Goal: Task Accomplishment & Management: Manage account settings

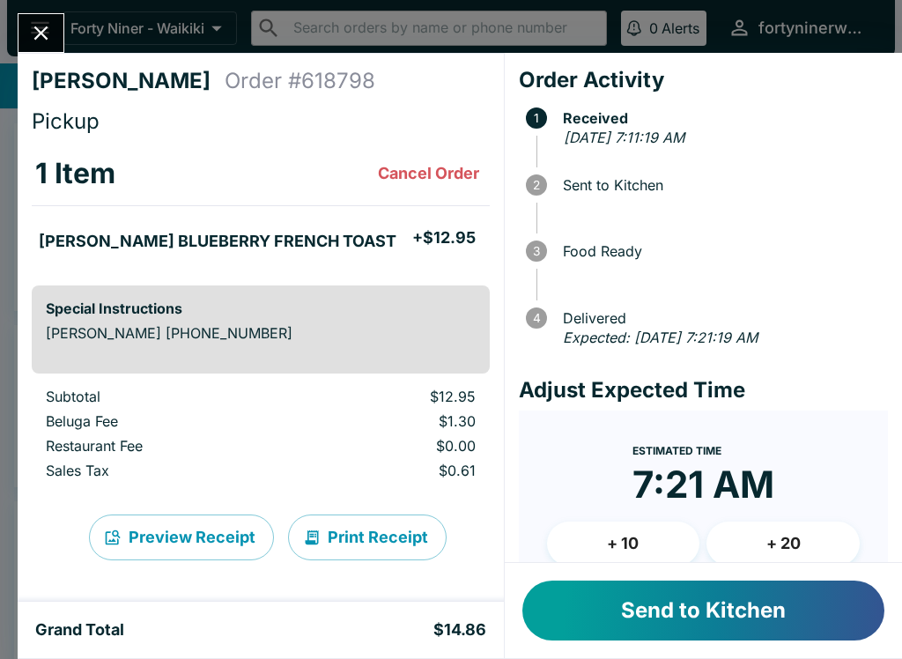
click at [665, 600] on button "Send to Kitchen" at bounding box center [703, 611] width 362 height 60
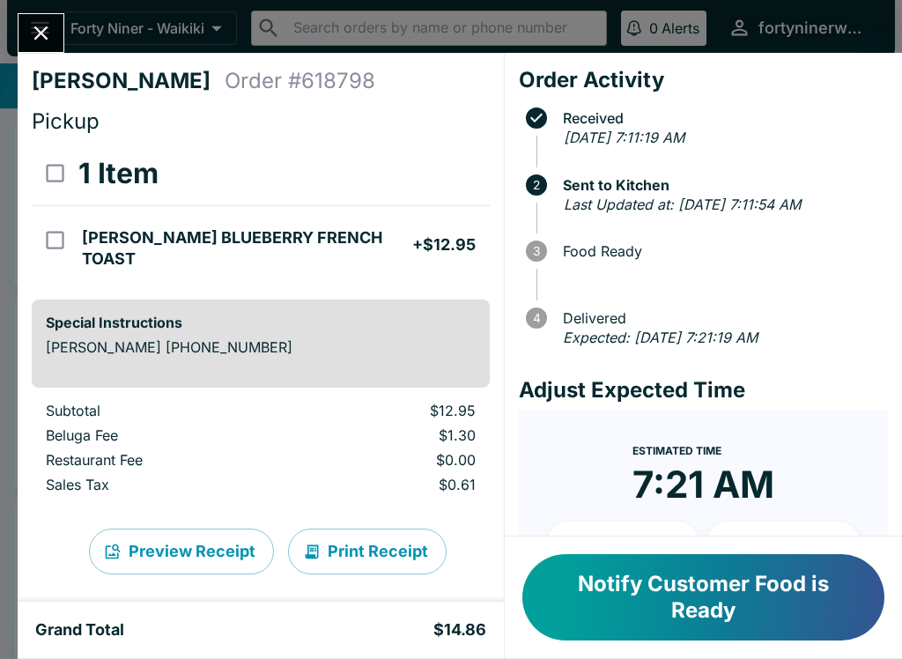
click at [41, 37] on icon "Close" at bounding box center [41, 33] width 24 height 24
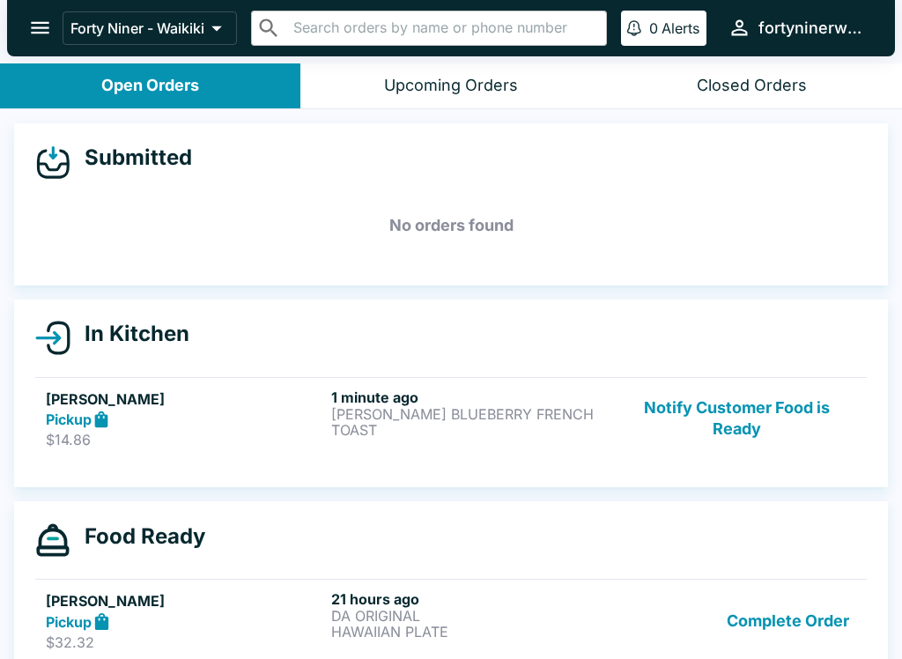
click at [763, 627] on button "Complete Order" at bounding box center [788, 620] width 137 height 61
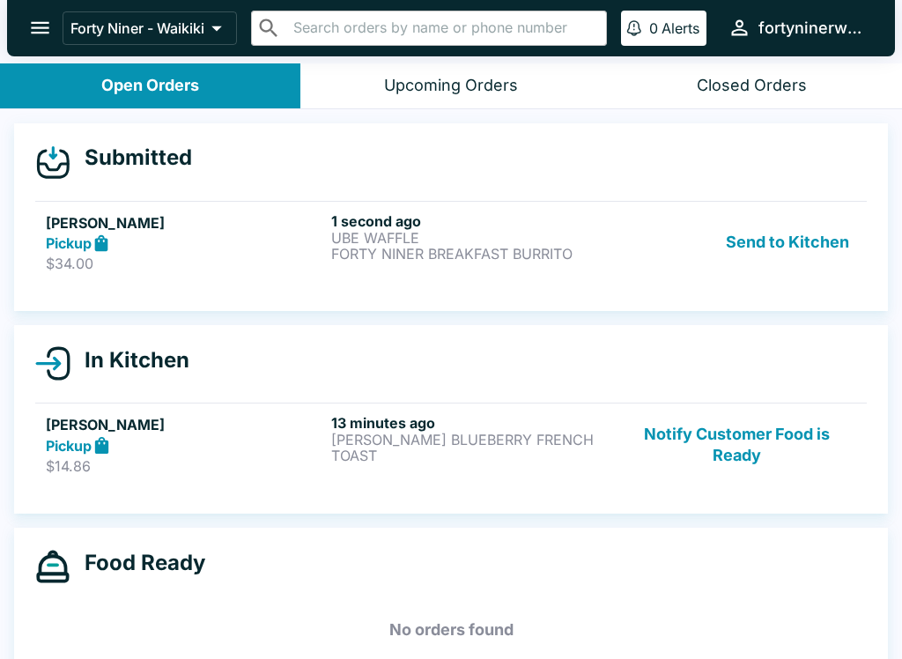
click at [567, 472] on div "13 minutes ago [PERSON_NAME] BLUEBERRY FRENCH TOAST" at bounding box center [470, 444] width 278 height 61
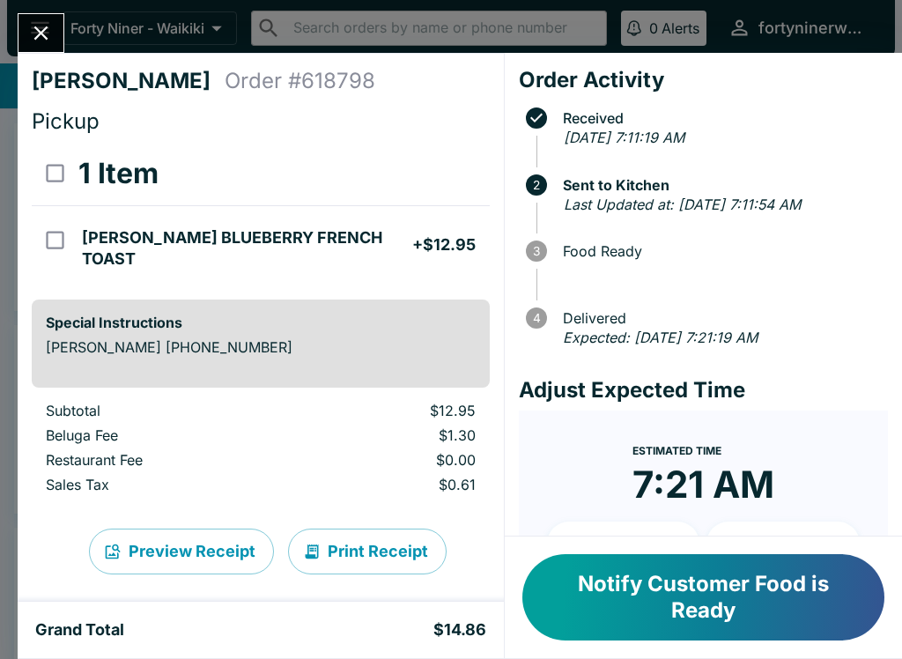
click at [48, 29] on icon "Close" at bounding box center [41, 33] width 24 height 24
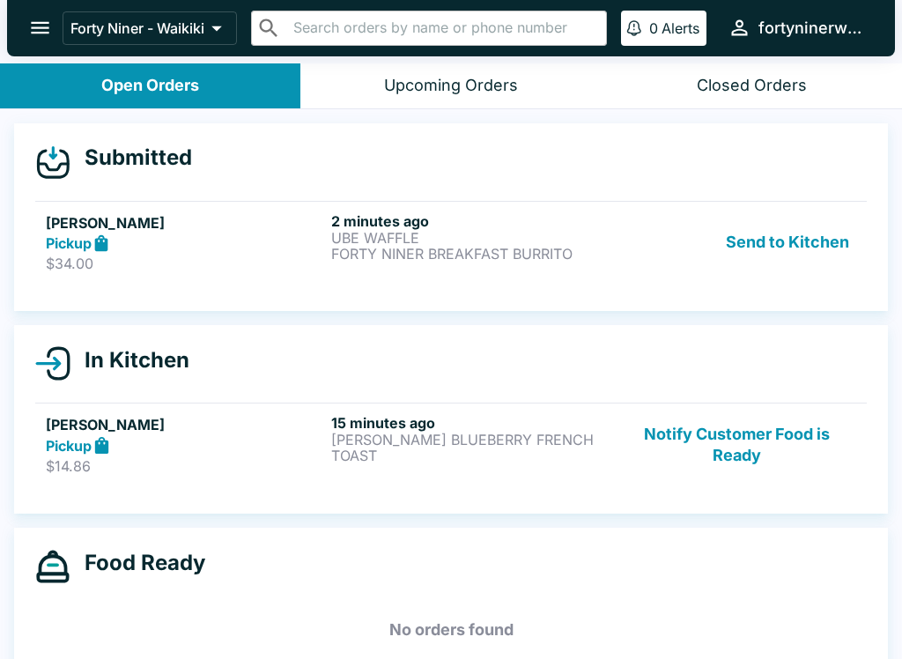
click at [730, 465] on button "Notify Customer Food is Ready" at bounding box center [737, 444] width 239 height 61
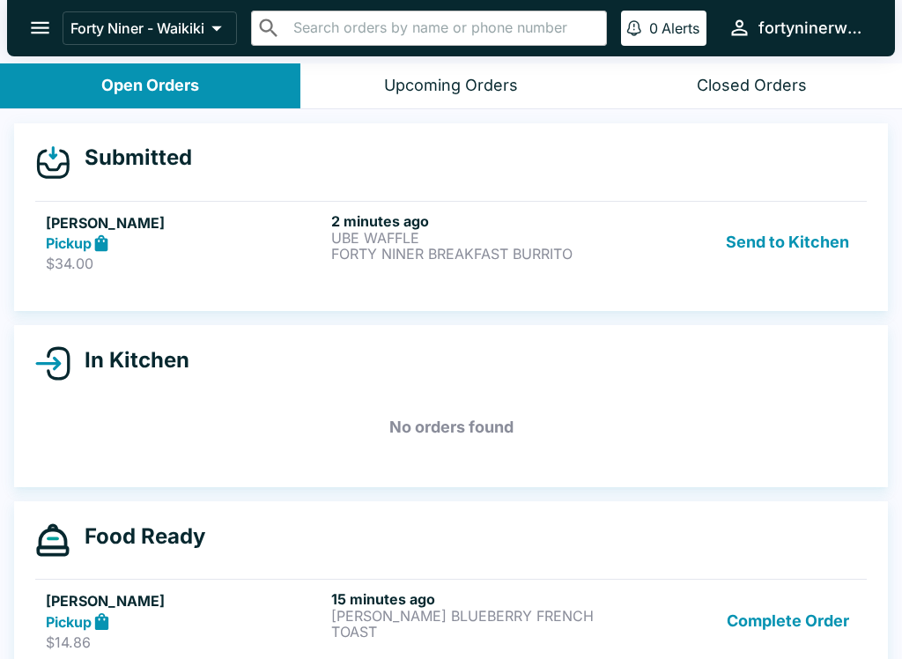
click at [526, 280] on link "[PERSON_NAME] Pickup $34.00 2 minutes ago UBE WAFFLE FORTY NINER BREAKFAST BURR…" at bounding box center [451, 242] width 832 height 83
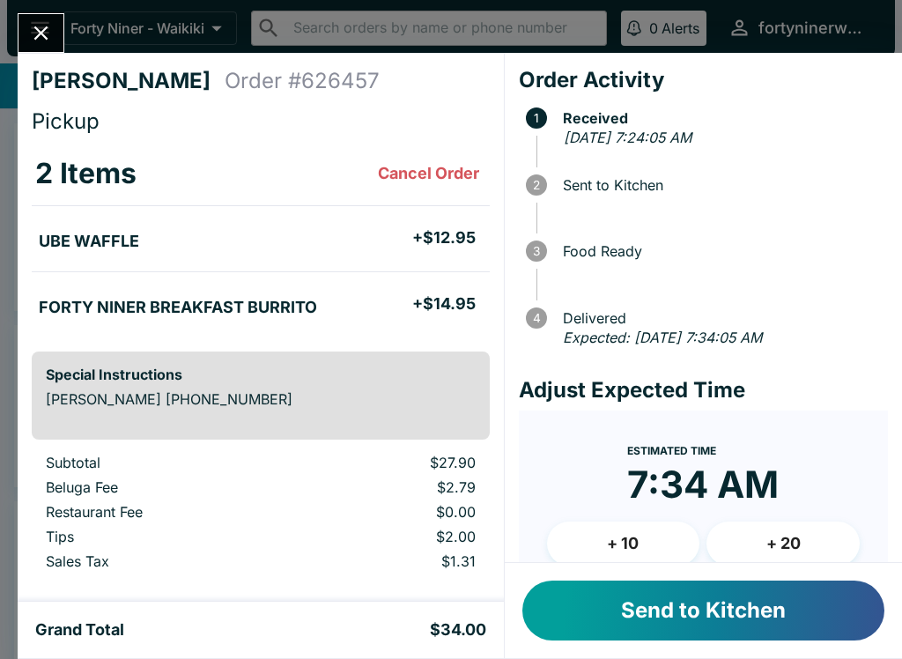
click at [659, 602] on button "Send to Kitchen" at bounding box center [703, 611] width 362 height 60
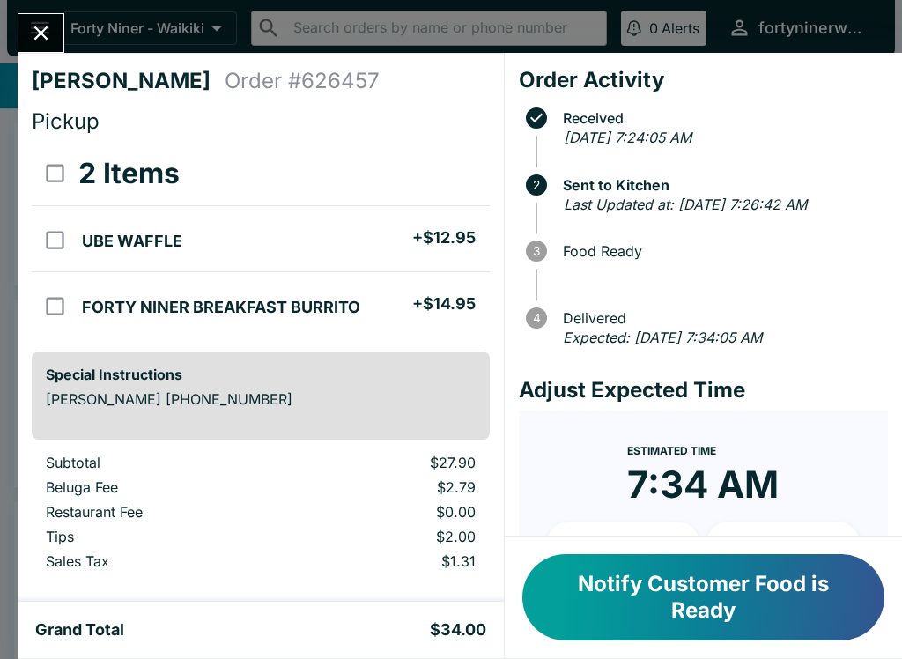
click at [48, 51] on button "Close" at bounding box center [41, 33] width 45 height 38
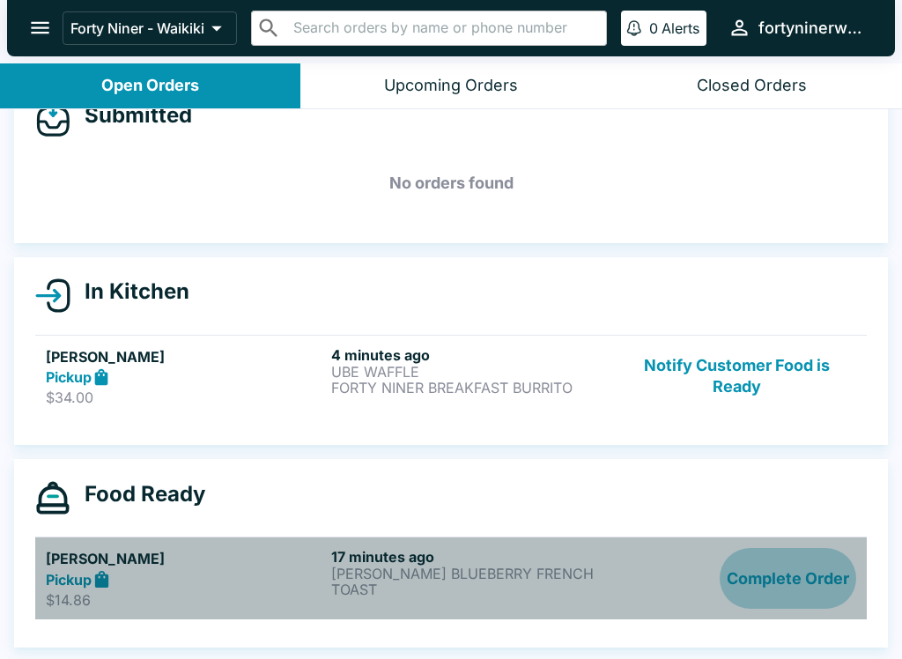
click at [772, 580] on button "Complete Order" at bounding box center [788, 578] width 137 height 61
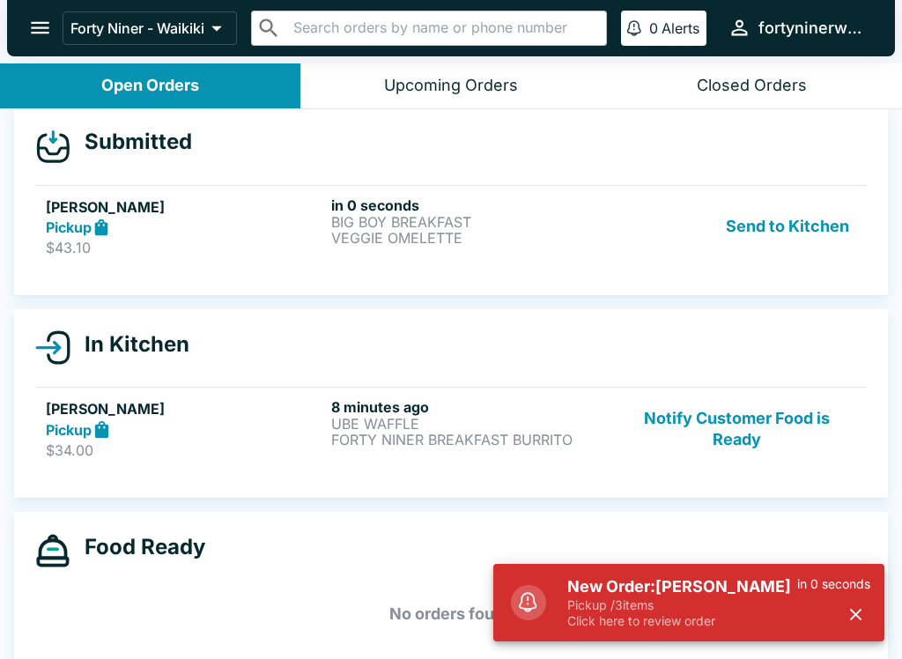
click at [616, 241] on div "[PERSON_NAME] Pickup $43.10 in 0 seconds BIG BOY BREAKFAST VEGGIE OMELETTE Send…" at bounding box center [451, 226] width 811 height 61
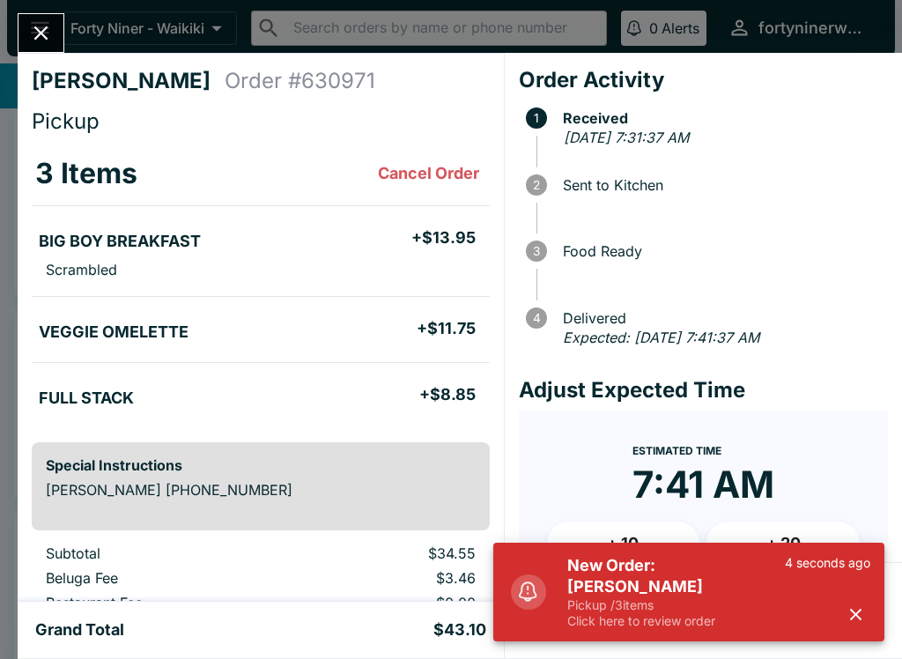
click at [856, 607] on icon "button" at bounding box center [856, 614] width 20 height 20
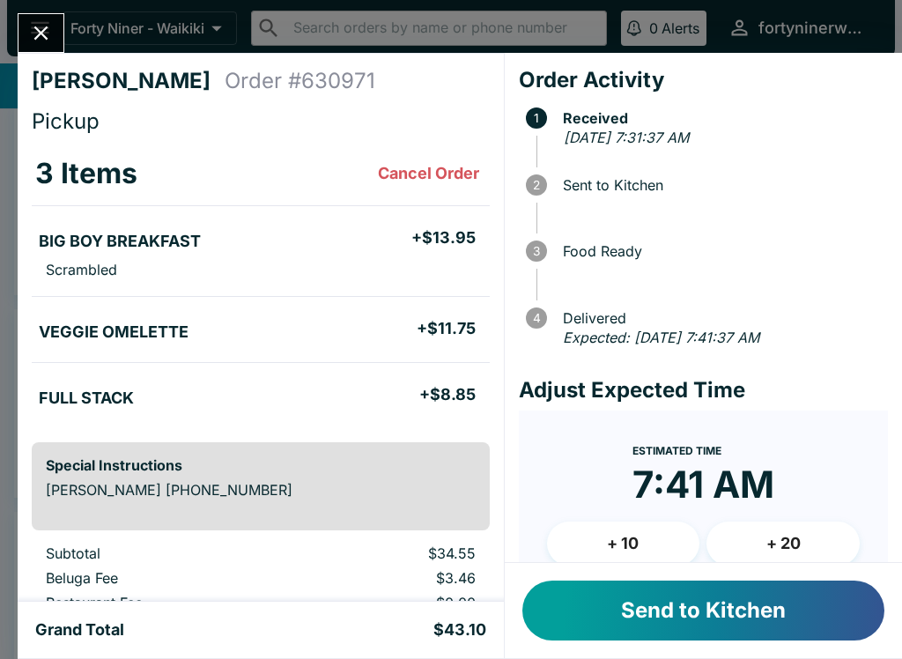
click at [650, 609] on button "Send to Kitchen" at bounding box center [703, 611] width 362 height 60
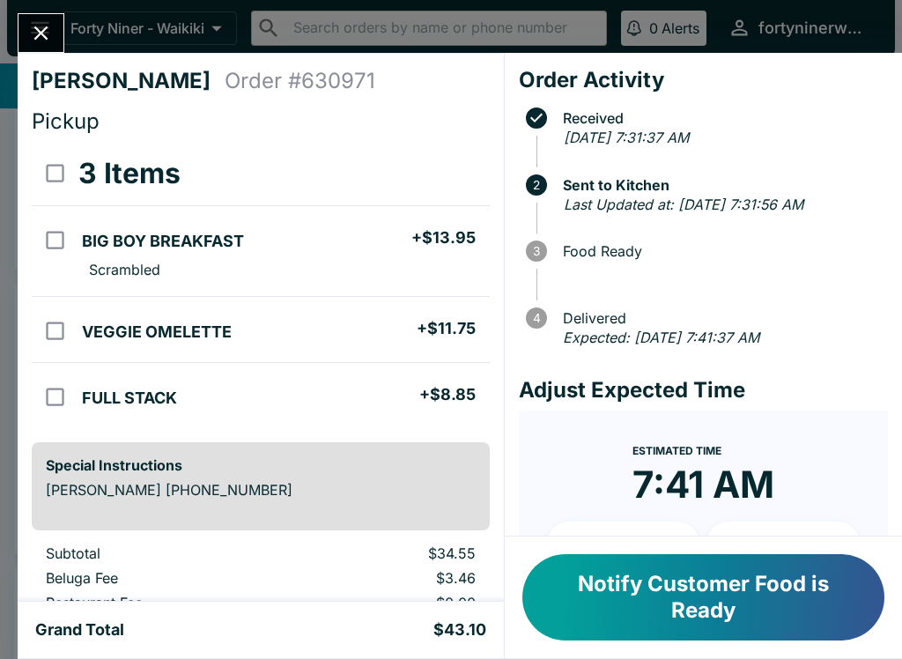
click at [39, 38] on icon "Close" at bounding box center [41, 33] width 24 height 24
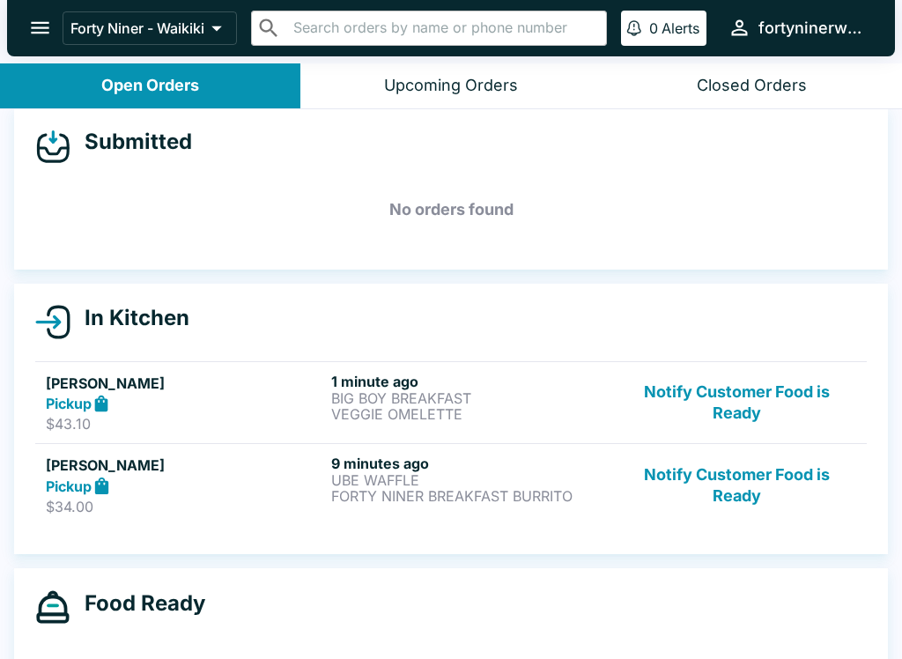
click at [738, 501] on button "Notify Customer Food is Ready" at bounding box center [737, 485] width 239 height 61
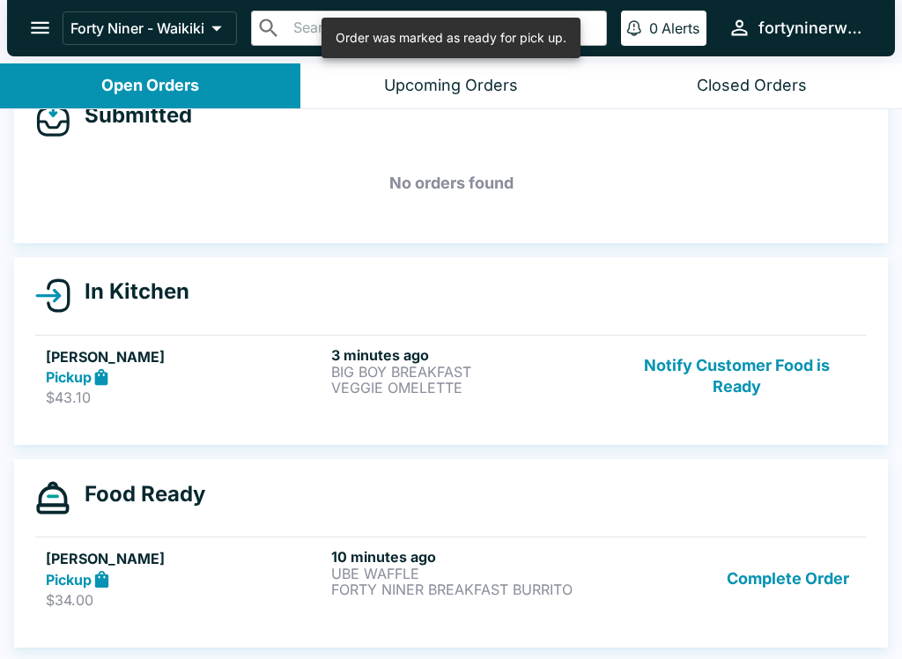
scroll to position [42, 0]
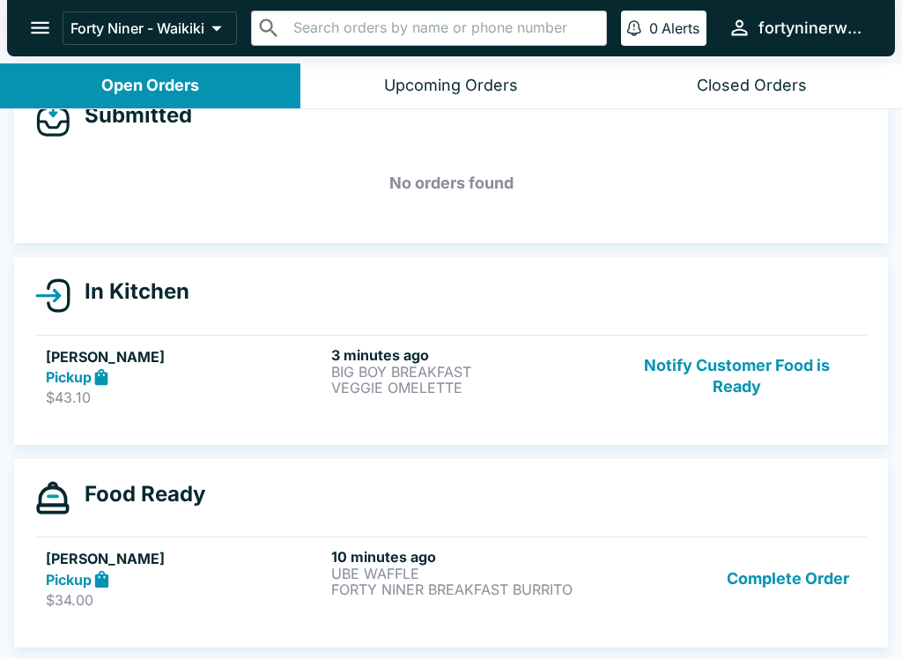
click at [781, 586] on button "Complete Order" at bounding box center [788, 578] width 137 height 61
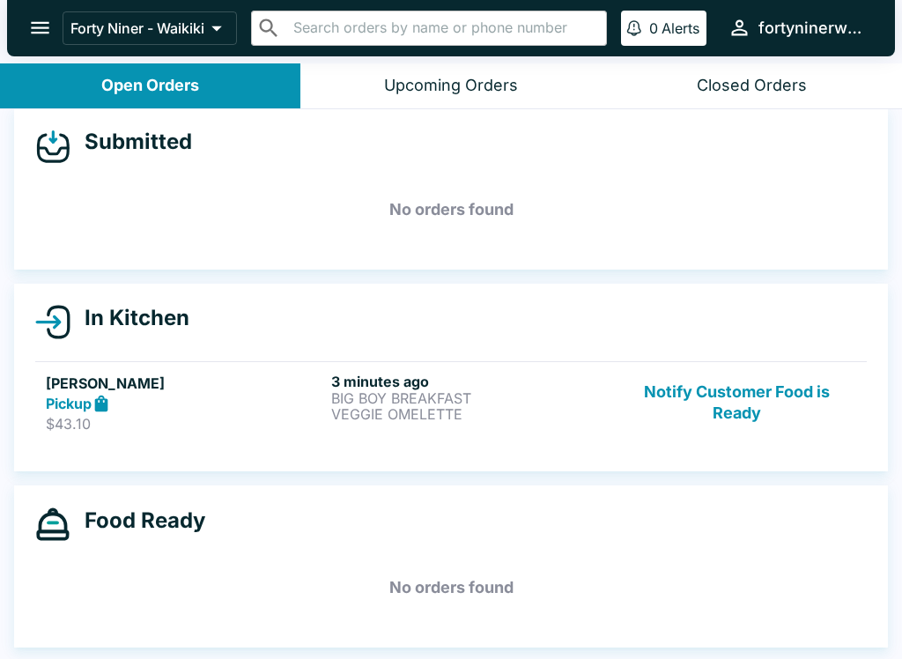
scroll to position [16, 0]
click at [554, 427] on div "3 minutes ago BIG BOY BREAKFAST VEGGIE OMELETTE" at bounding box center [470, 403] width 278 height 61
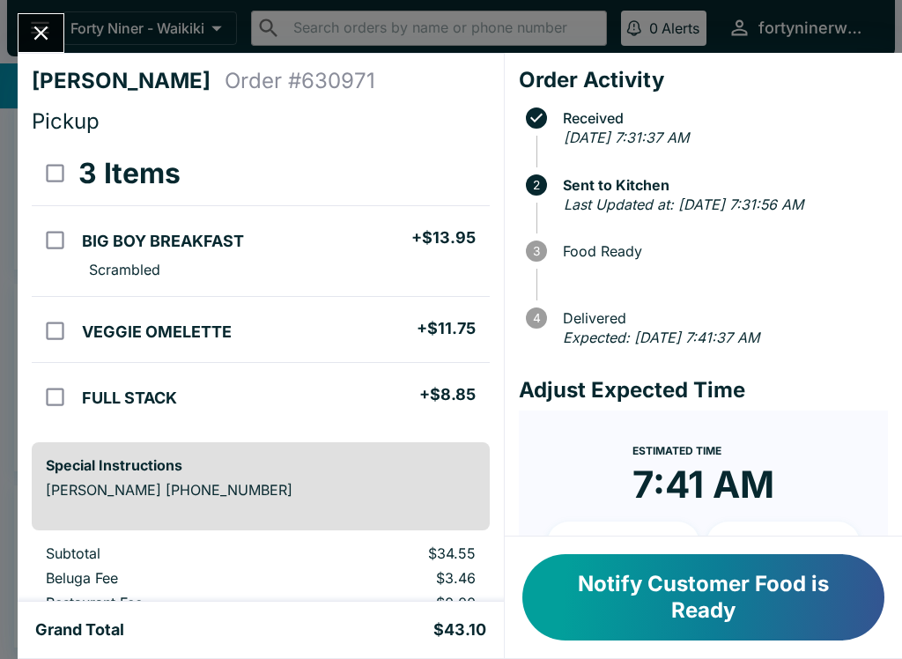
click at [46, 34] on icon "Close" at bounding box center [41, 33] width 24 height 24
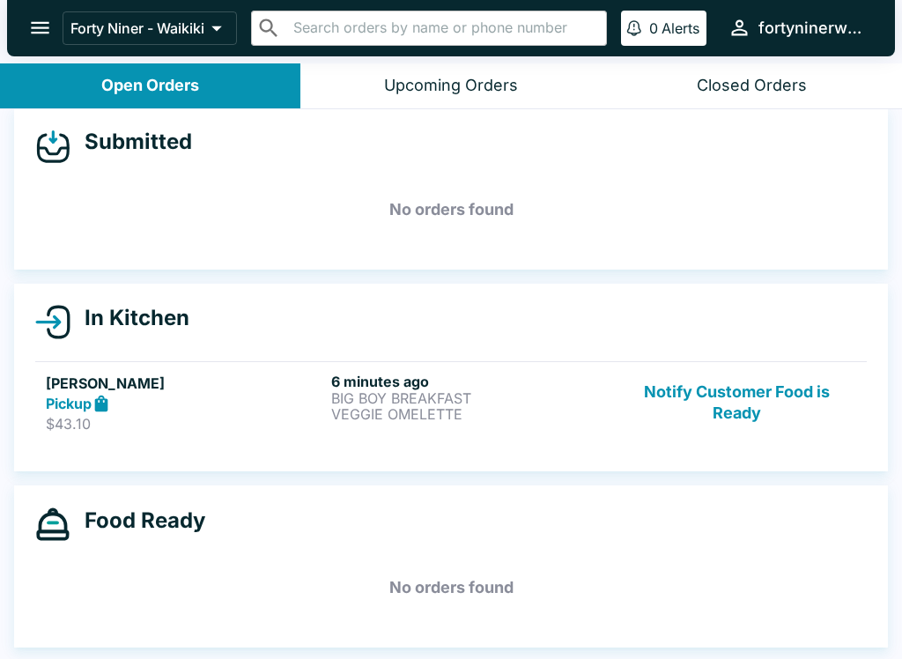
click at [730, 426] on button "Notify Customer Food is Ready" at bounding box center [737, 403] width 239 height 61
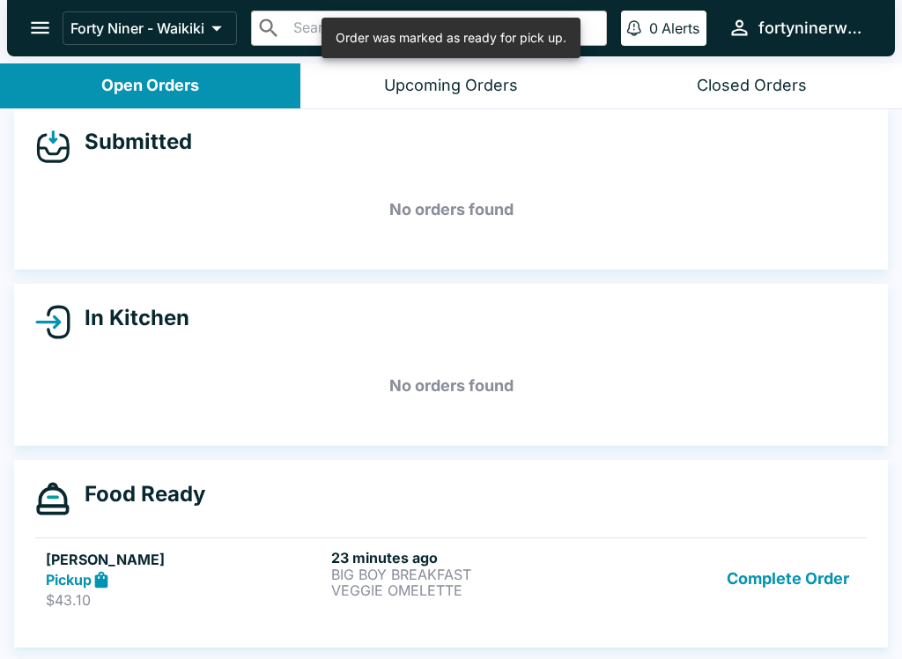
click at [790, 580] on button "Complete Order" at bounding box center [788, 579] width 137 height 61
